Goal: Task Accomplishment & Management: Manage account settings

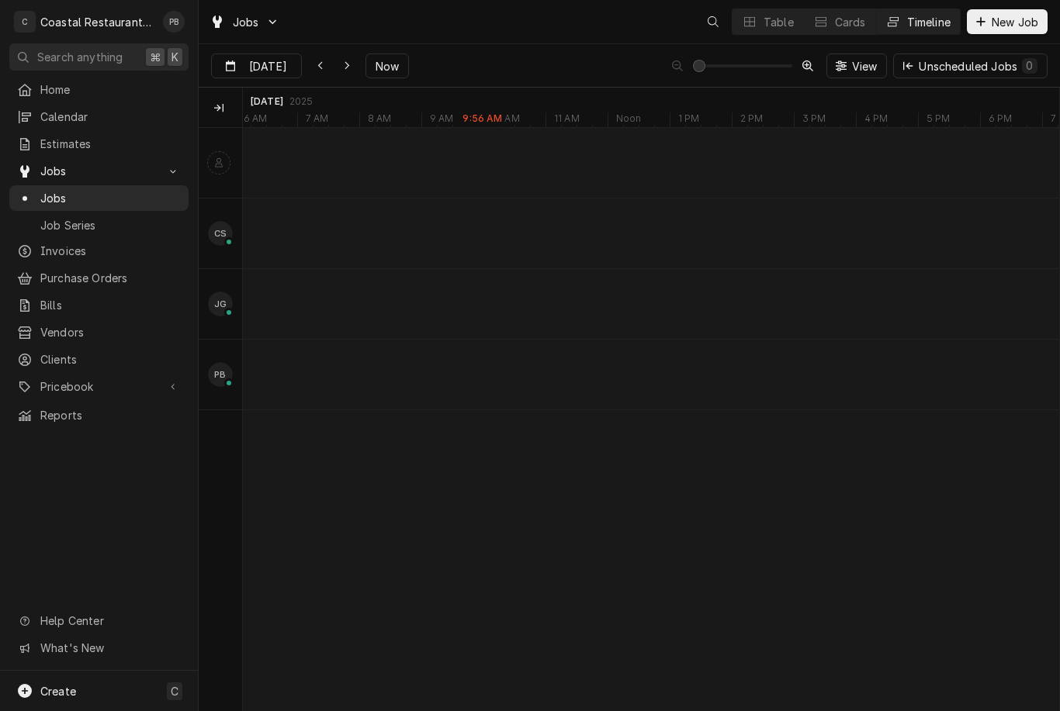
scroll to position [0, 16157]
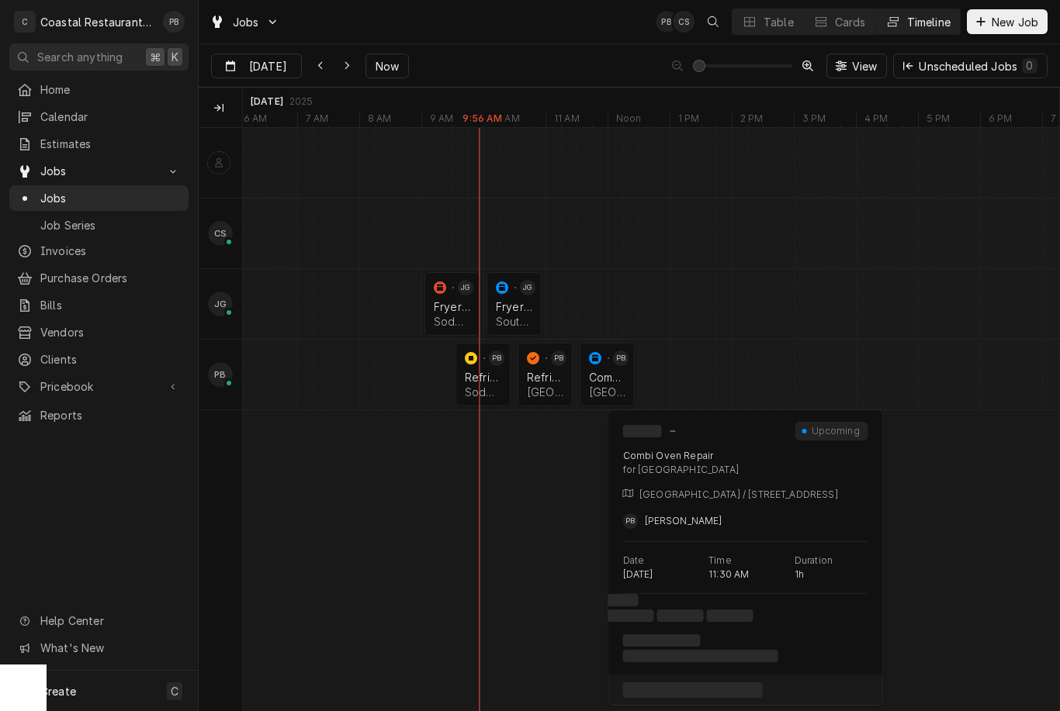
click at [612, 380] on div "Combi Oven Repair" at bounding box center [607, 377] width 36 height 13
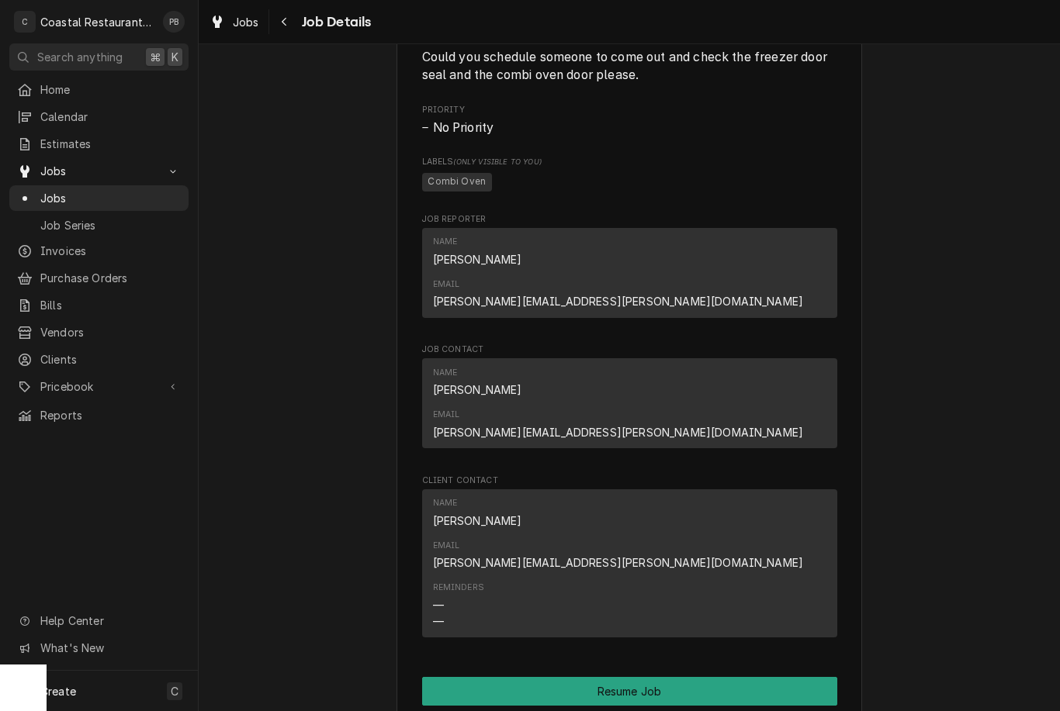
scroll to position [826, 0]
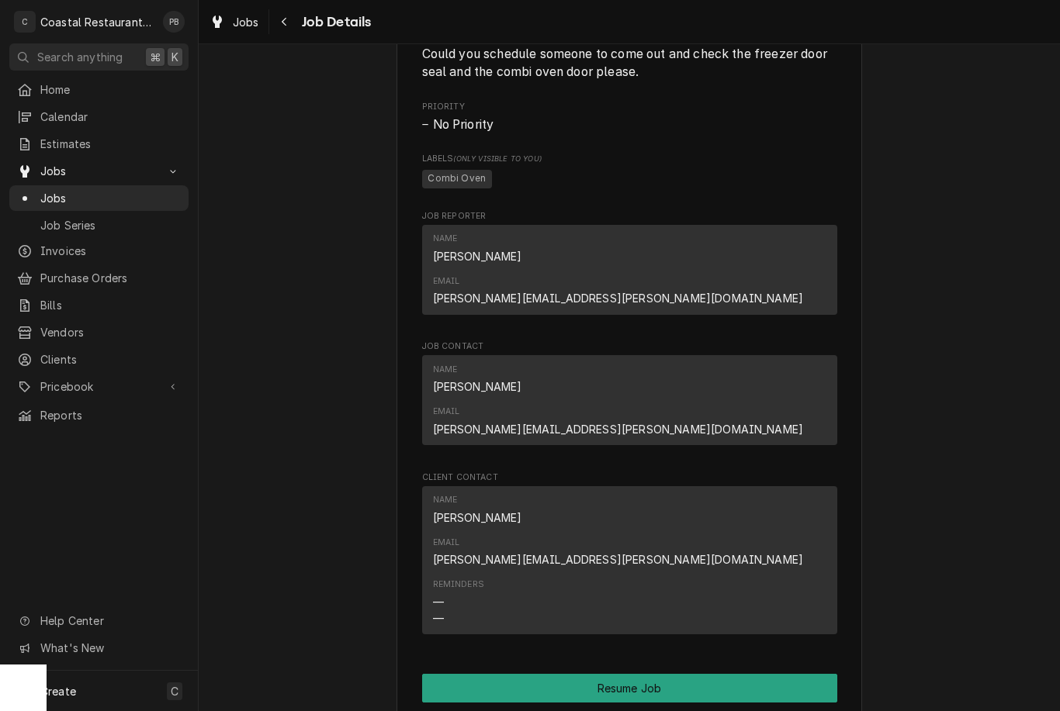
click at [681, 674] on button "Resume Job" at bounding box center [629, 688] width 415 height 29
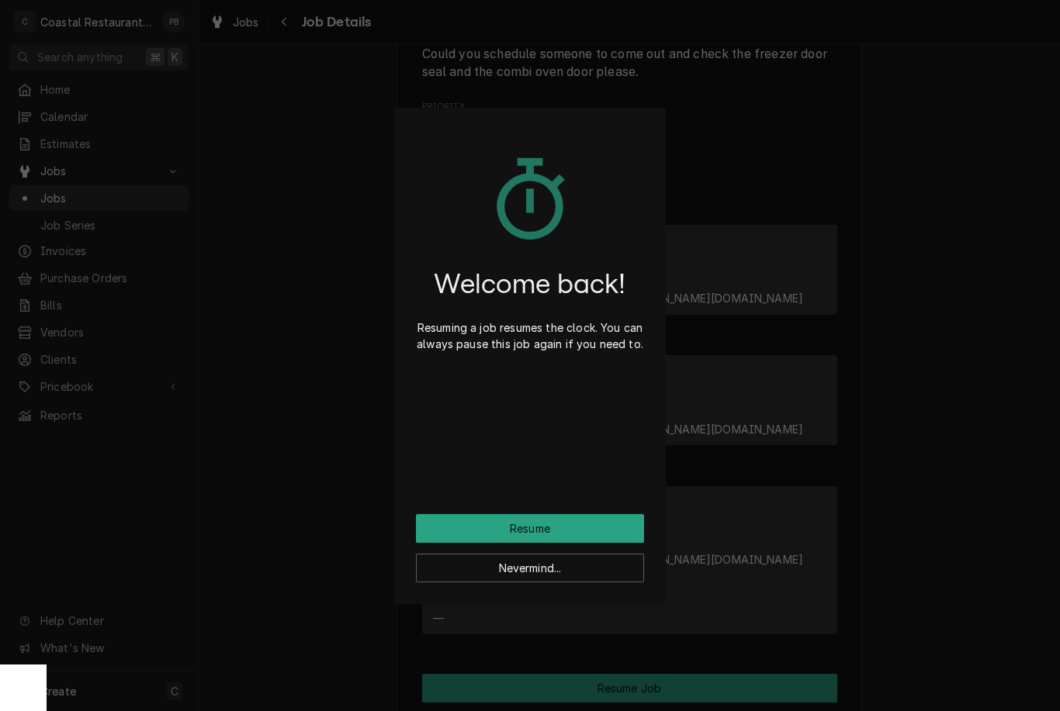
click at [595, 515] on button "Resume" at bounding box center [530, 528] width 228 height 29
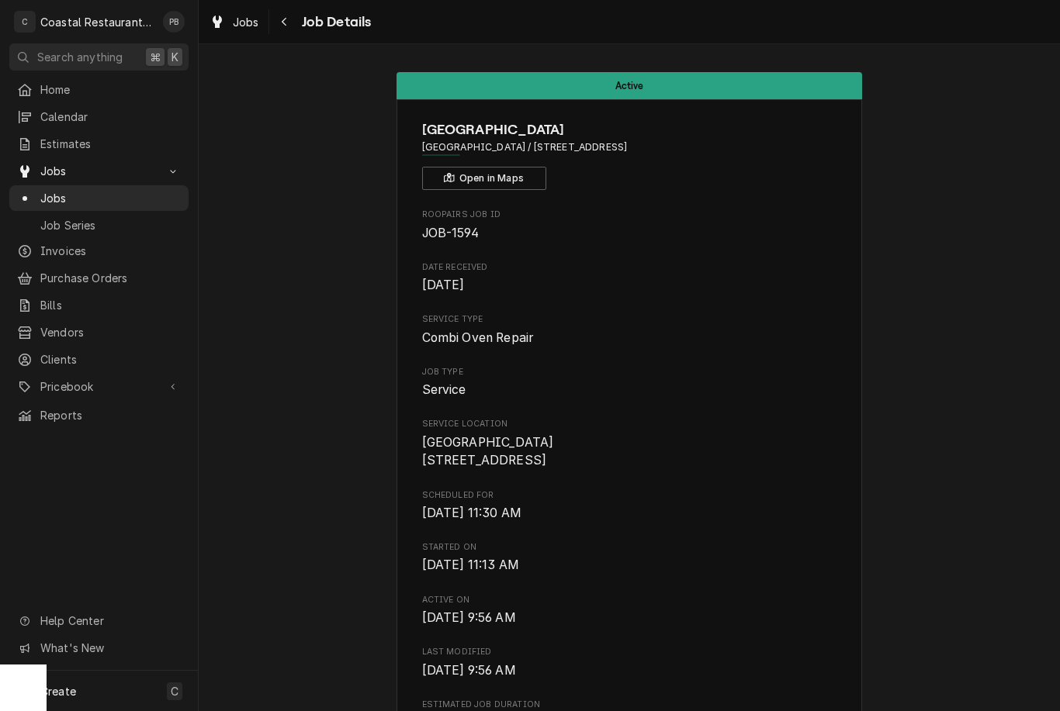
click at [69, 188] on div "Jobs" at bounding box center [98, 197] width 173 height 19
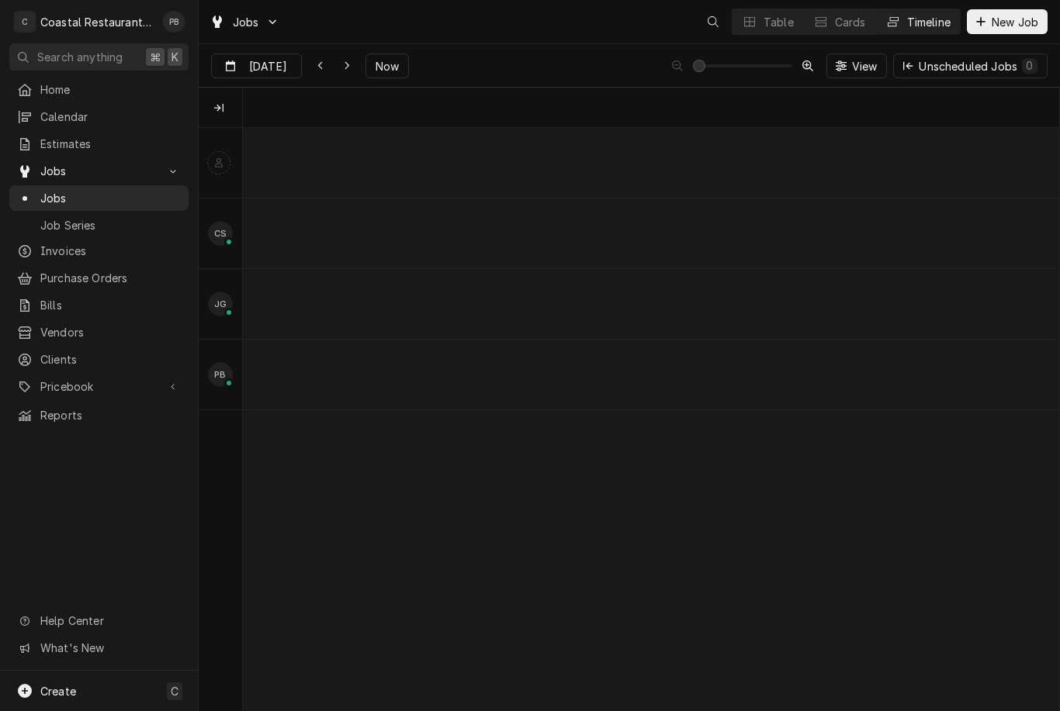
scroll to position [0, 16157]
